Goal: Check status: Check status

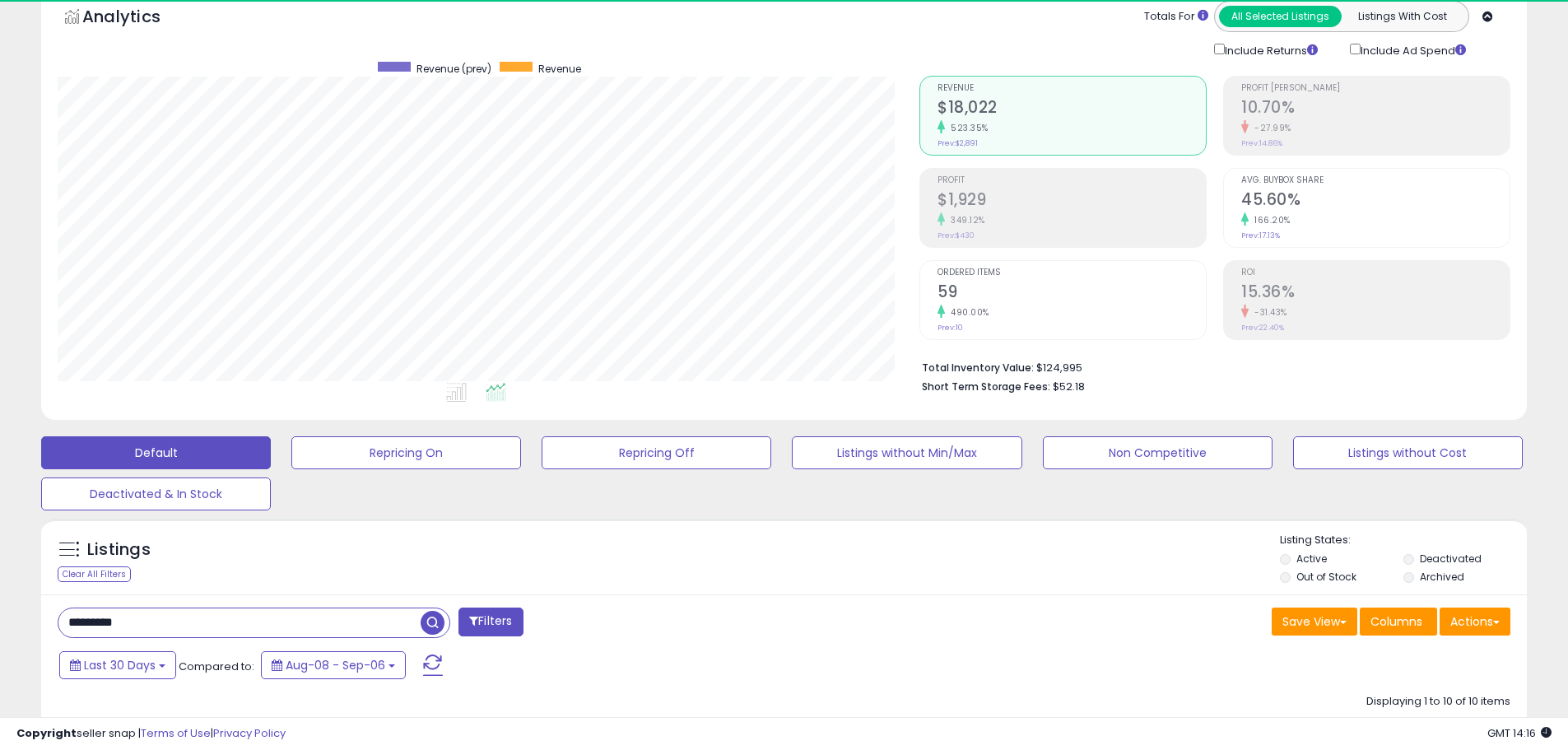
scroll to position [338, 862]
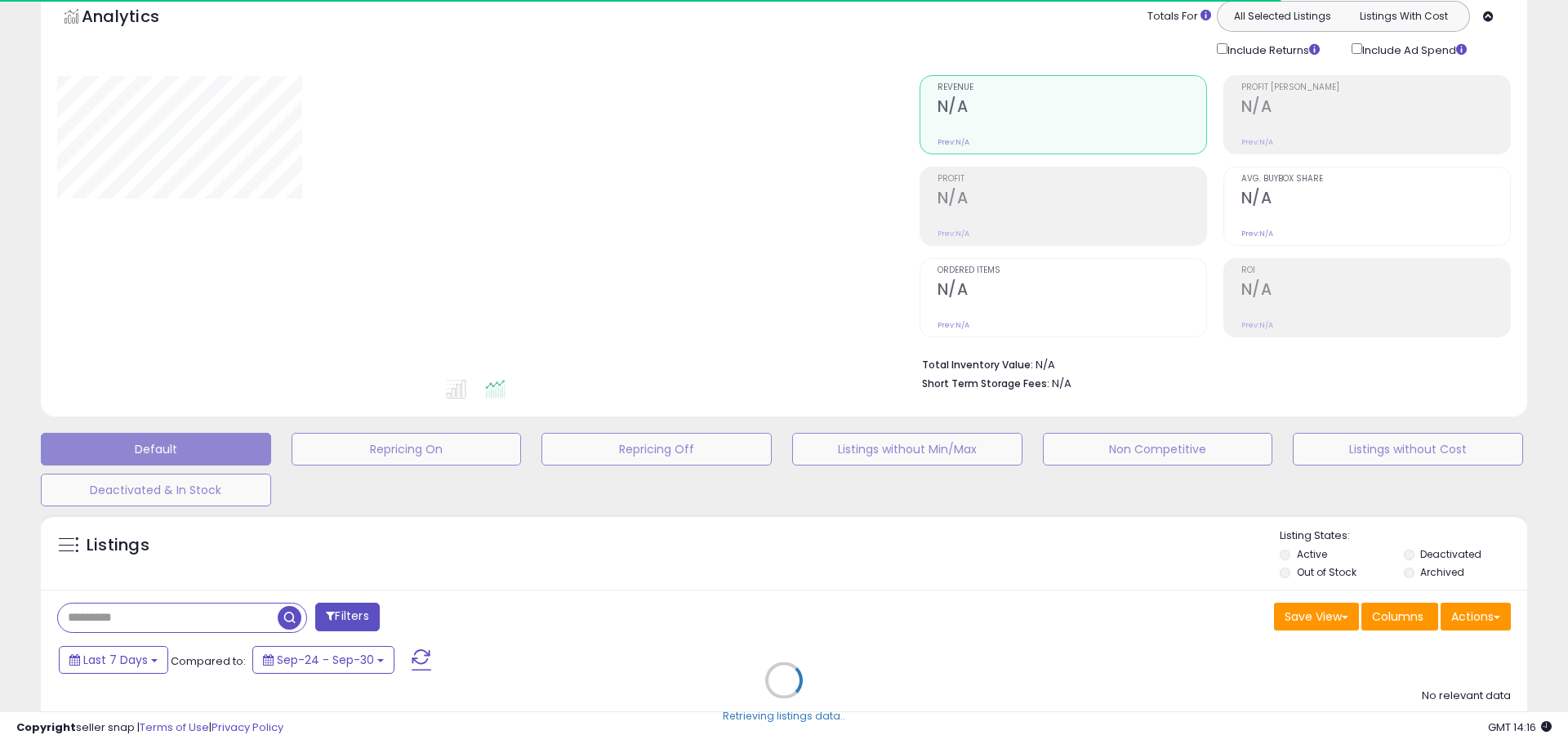
type input "*********"
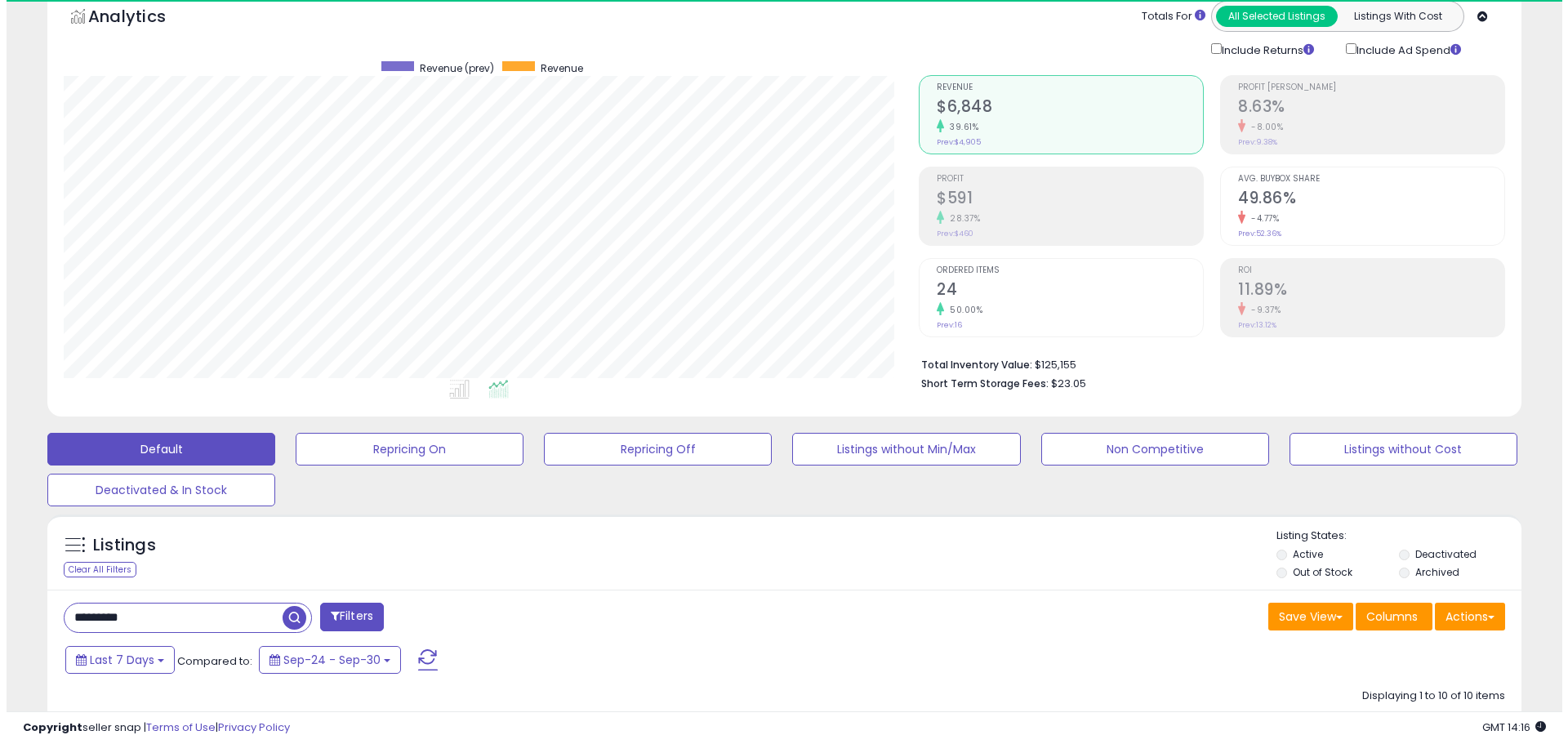
scroll to position [335, 855]
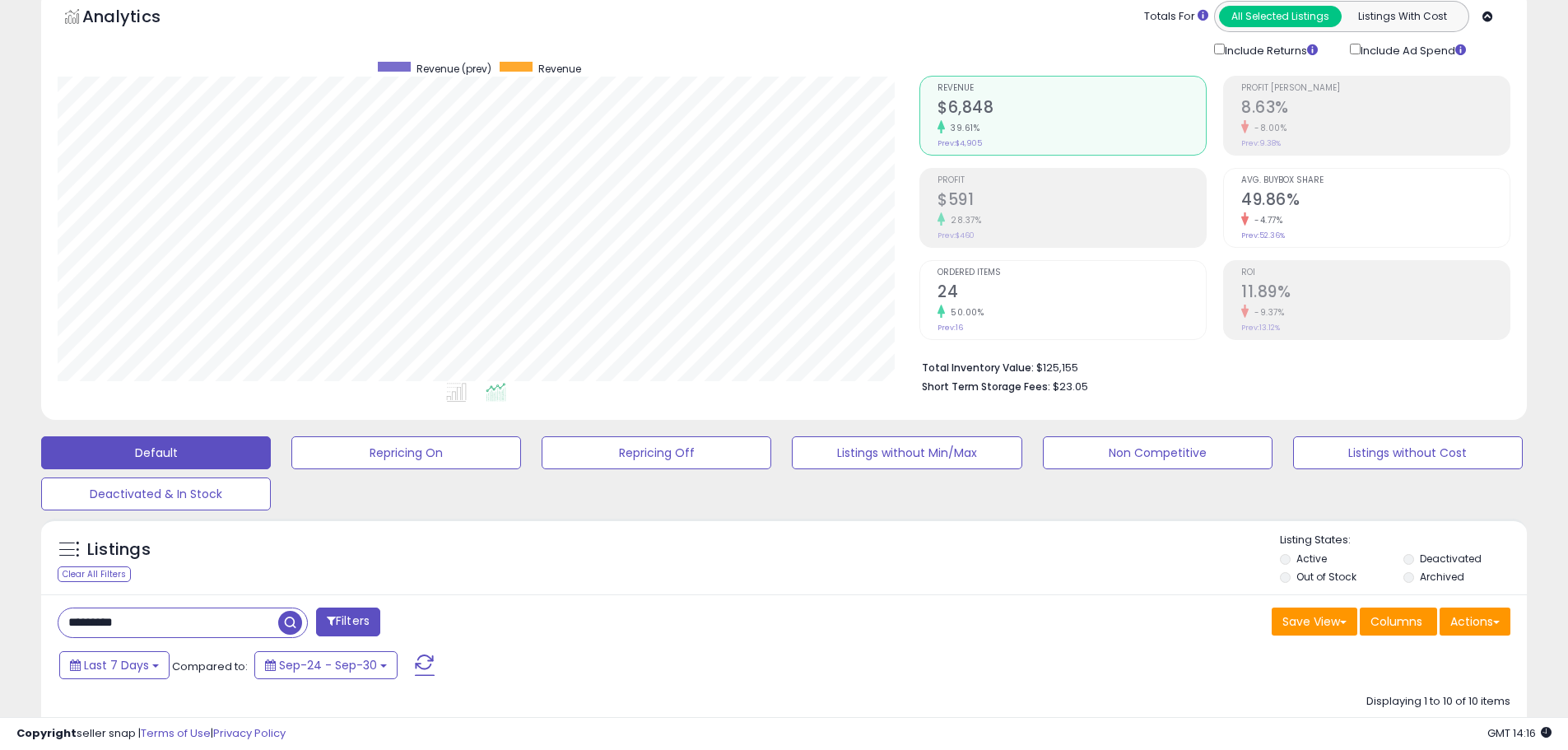
click at [935, 281] on li "Ordered Items 24 50.00% Prev: 16" at bounding box center [1063, 300] width 287 height 80
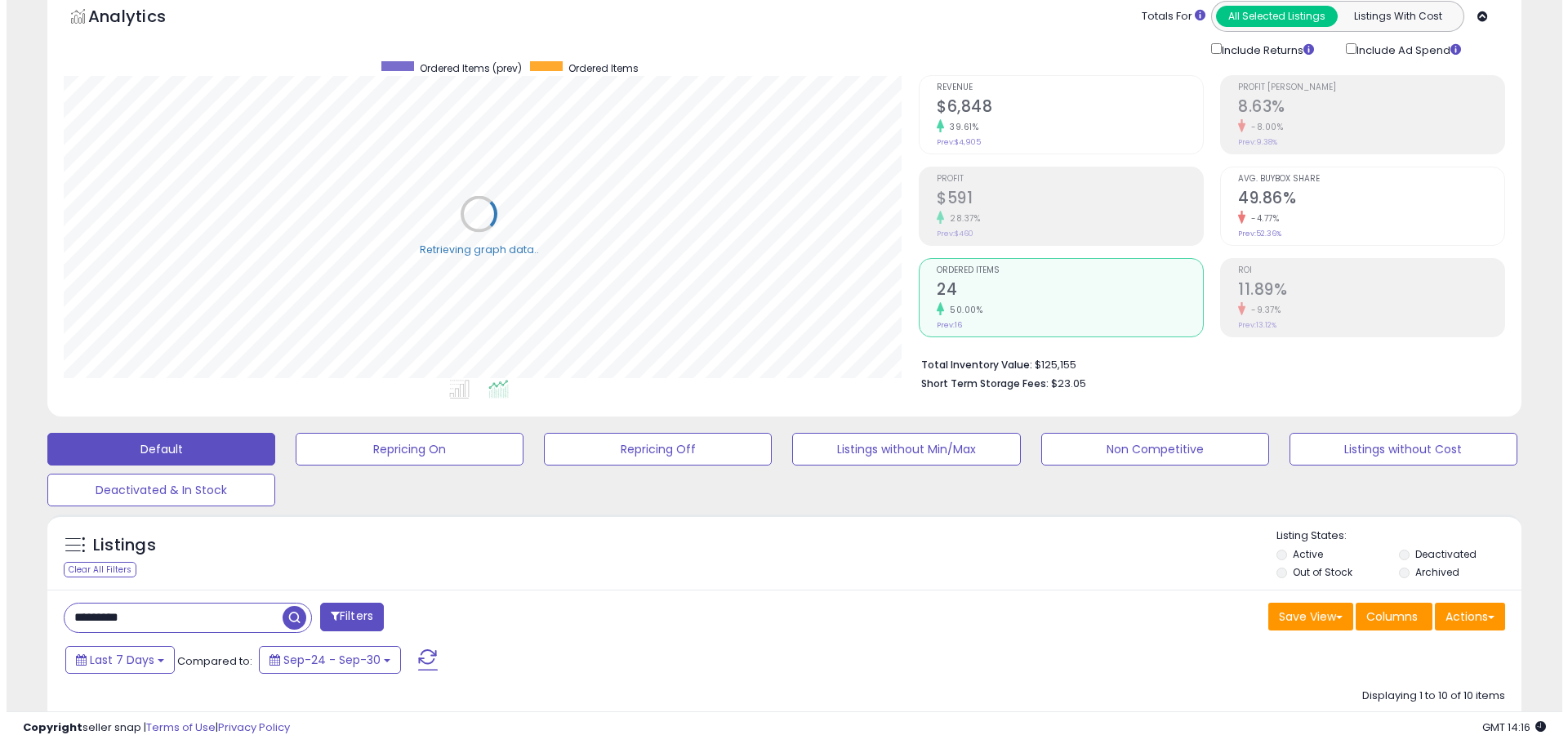
scroll to position [816280, 815658]
drag, startPoint x: 165, startPoint y: 615, endPoint x: 0, endPoint y: 566, distance: 172.1
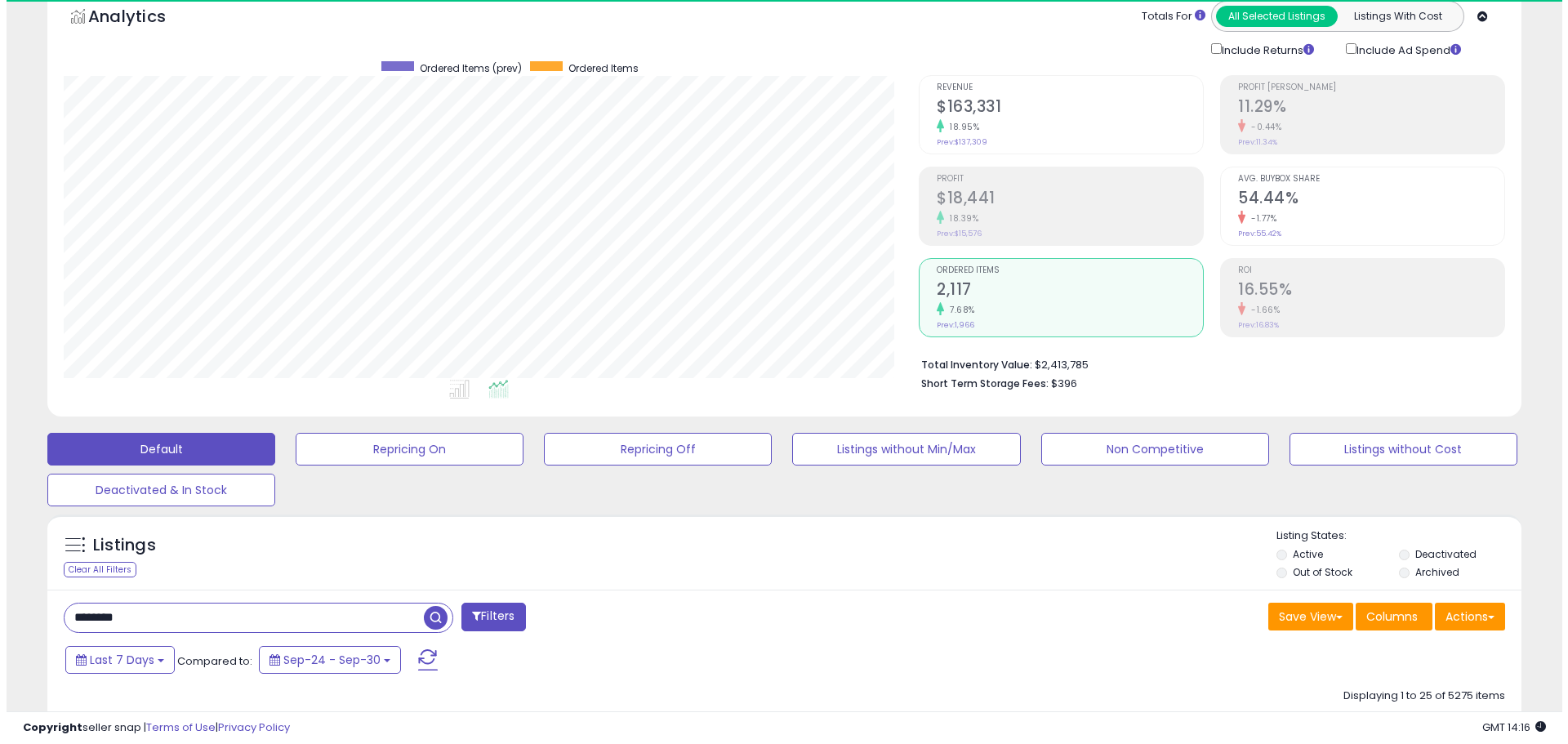
scroll to position [335, 855]
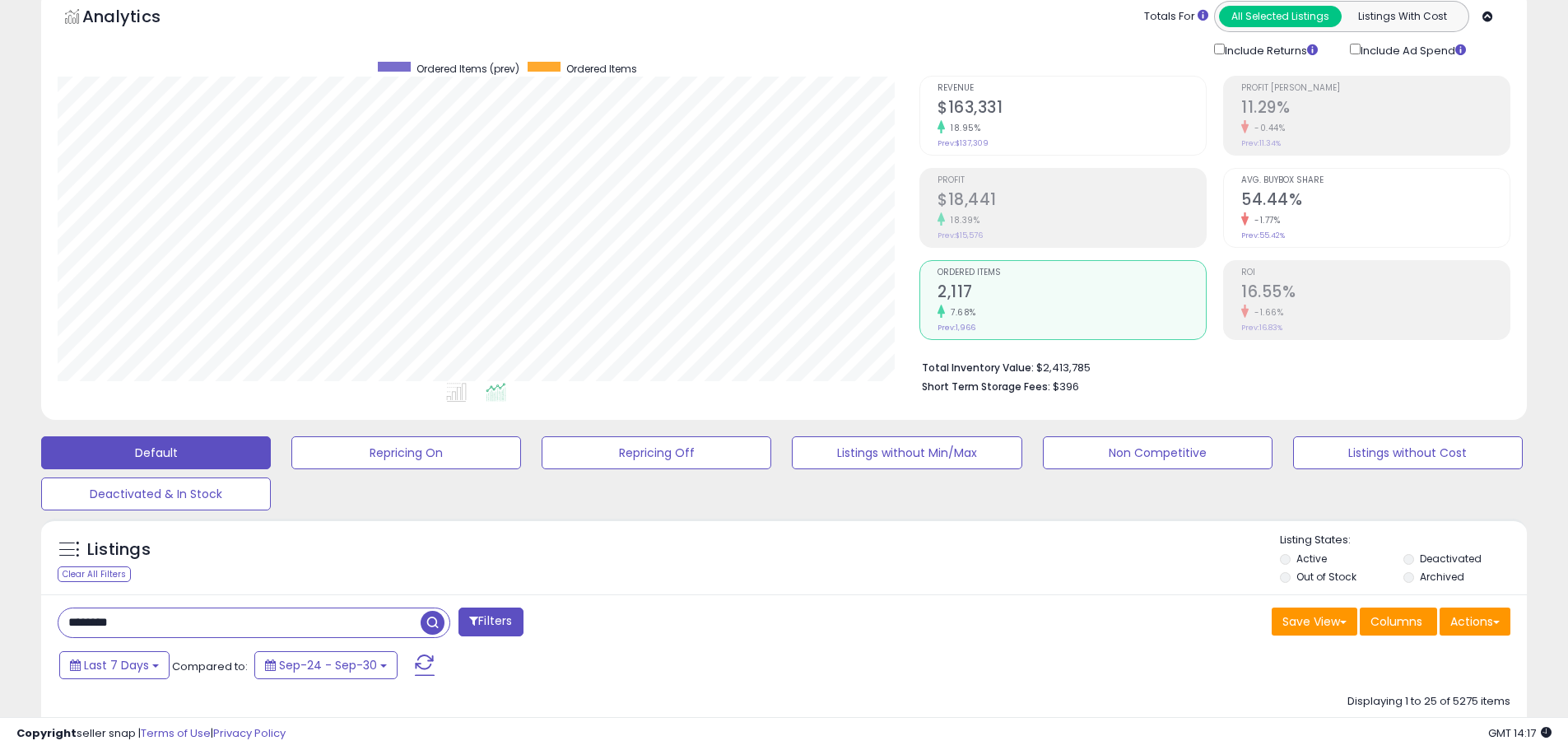
click at [915, 95] on div "Retrieving aggregations.. Revenue $163,331 18.95% Prev: $137,309 Profit $18,441" at bounding box center [1214, 231] width 616 height 344
click at [944, 100] on h2 "$163,331" at bounding box center [1072, 109] width 269 height 22
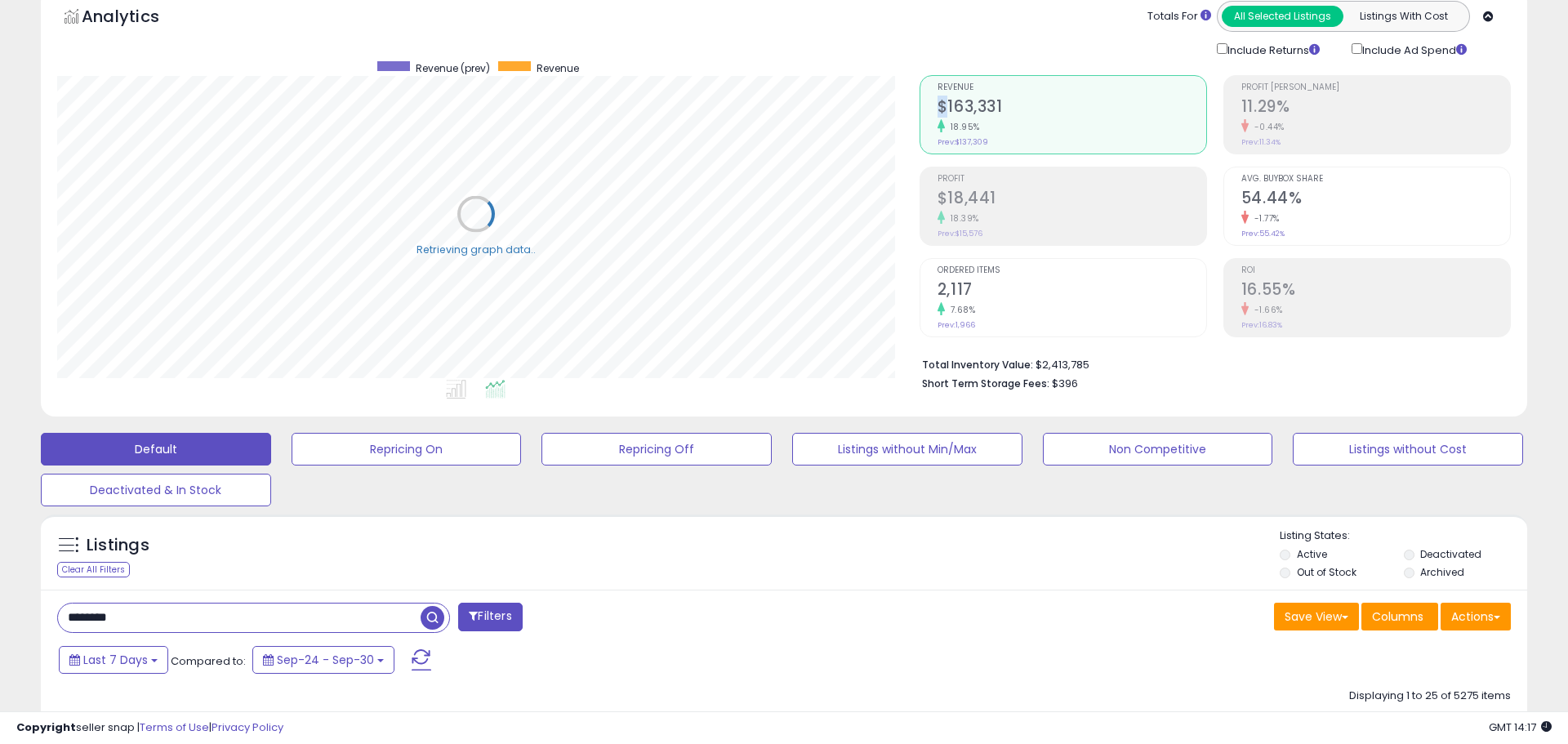
scroll to position [816280, 815658]
drag, startPoint x: 1126, startPoint y: 574, endPoint x: 1118, endPoint y: 580, distance: 10.0
click at [1126, 573] on div "Listings Clear All Filters Listing States:" at bounding box center [778, 556] width 1474 height 55
drag, startPoint x: 160, startPoint y: 609, endPoint x: 0, endPoint y: 553, distance: 169.5
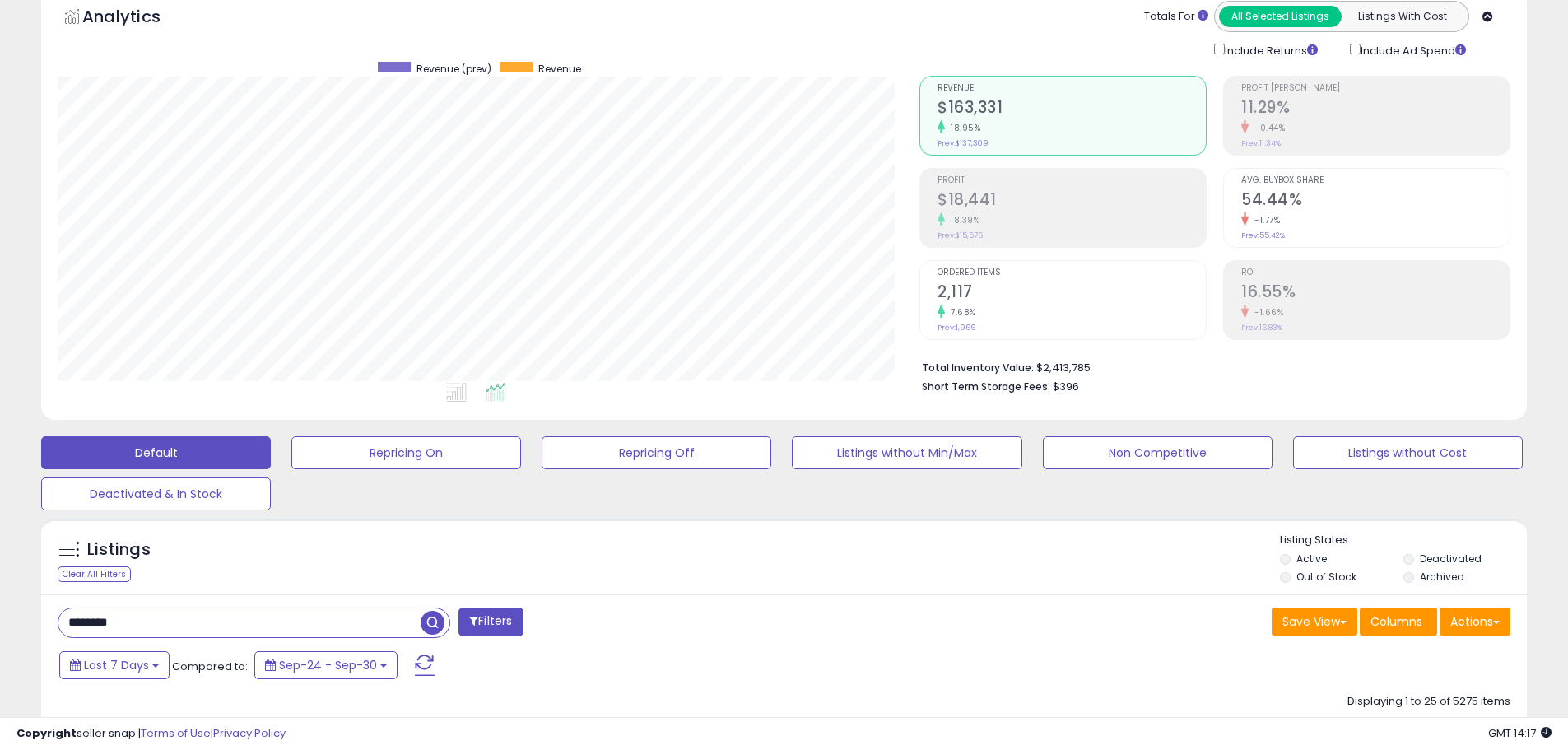
type input "*"
drag, startPoint x: 120, startPoint y: 619, endPoint x: 0, endPoint y: 557, distance: 135.1
drag, startPoint x: 204, startPoint y: 630, endPoint x: 0, endPoint y: 555, distance: 217.3
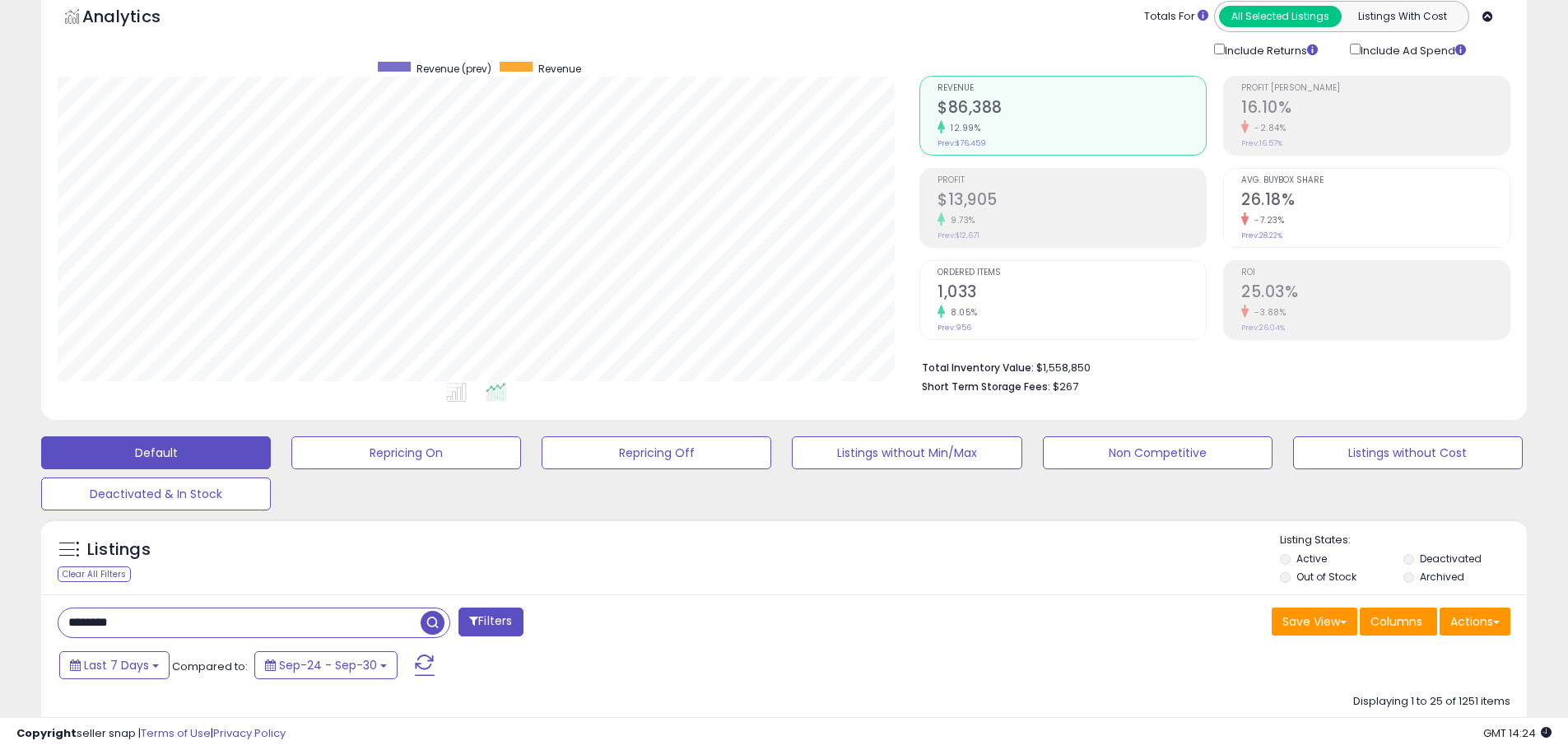
drag, startPoint x: 157, startPoint y: 619, endPoint x: 0, endPoint y: 587, distance: 160.2
type input "*"
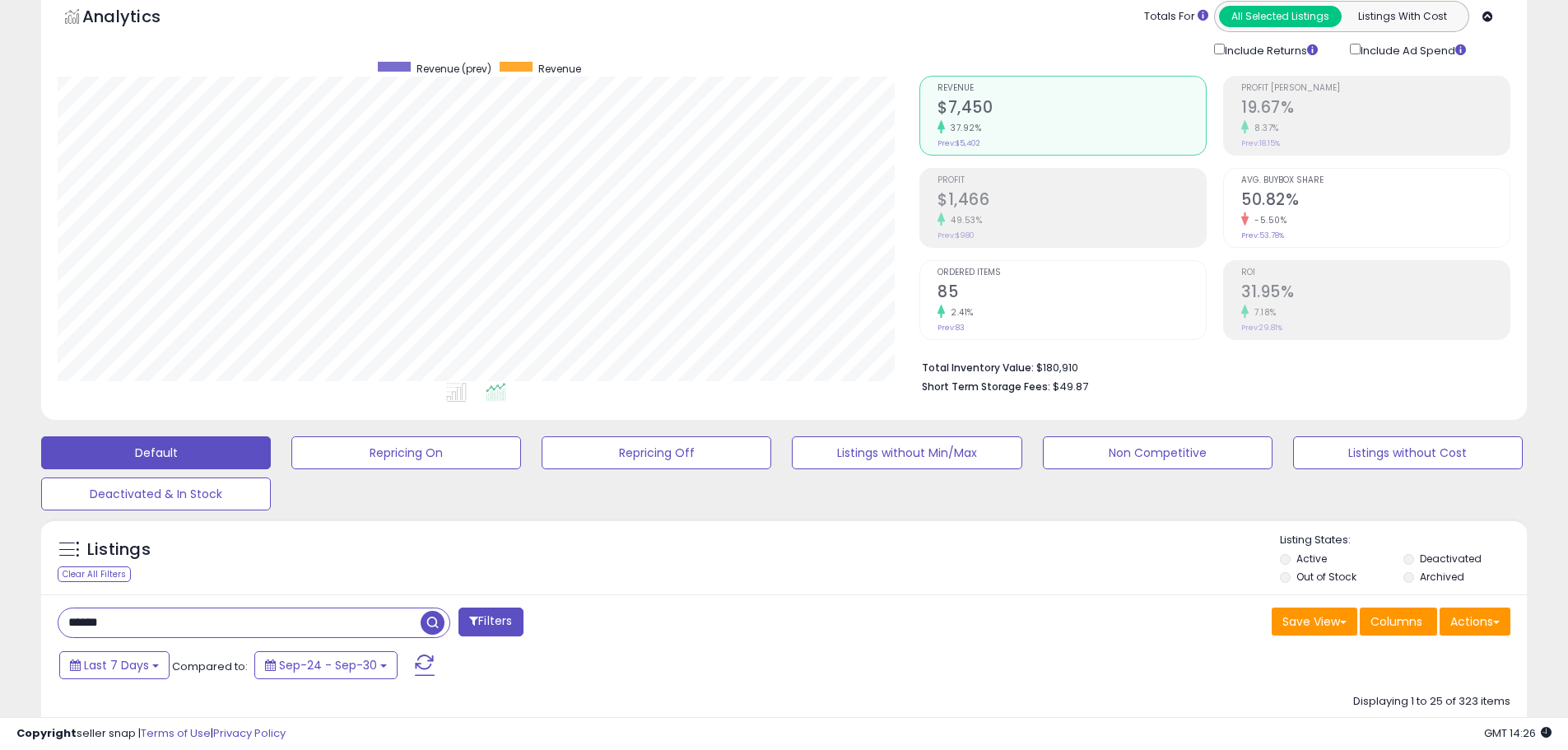
type input "******"
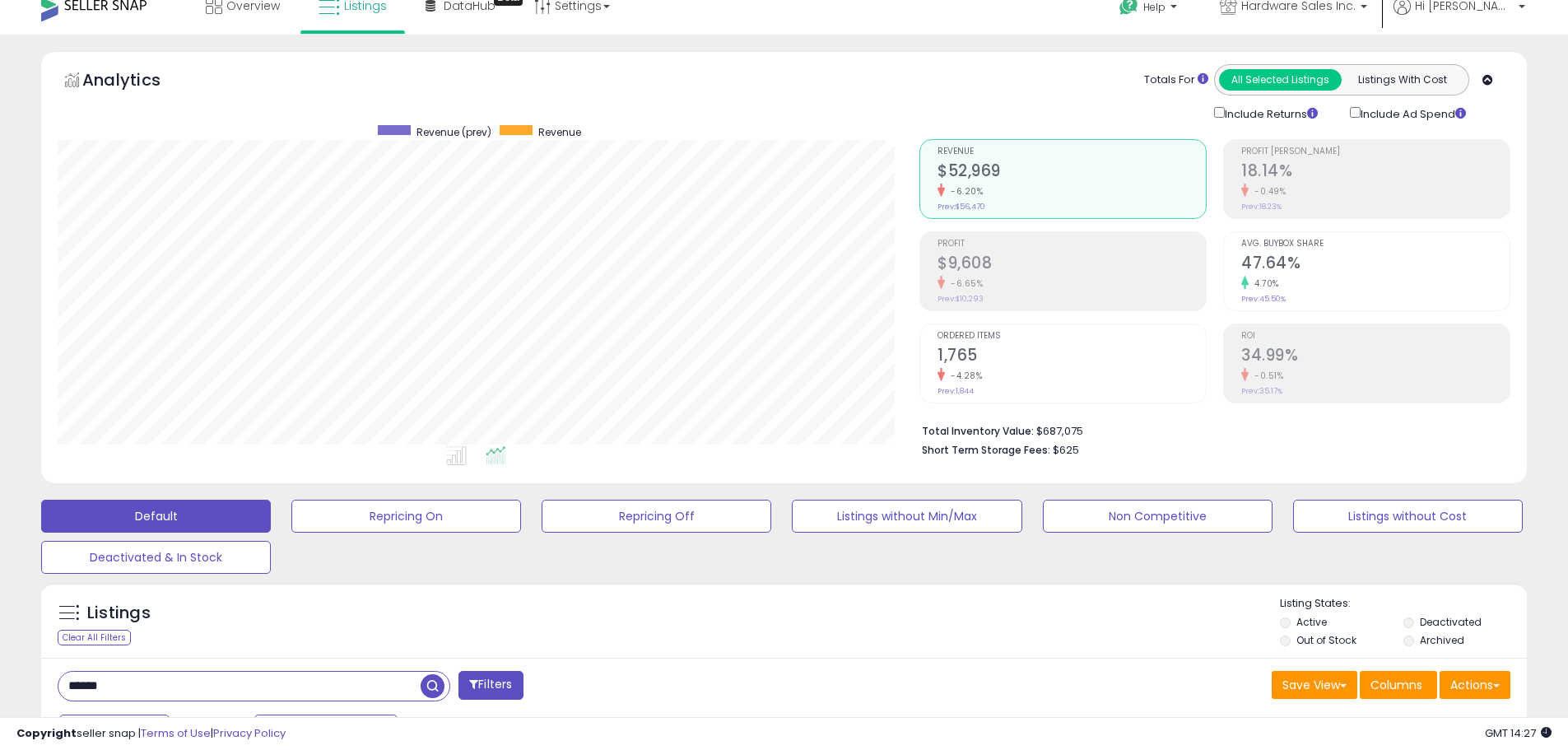
scroll to position [0, 0]
